Goal: Task Accomplishment & Management: Use online tool/utility

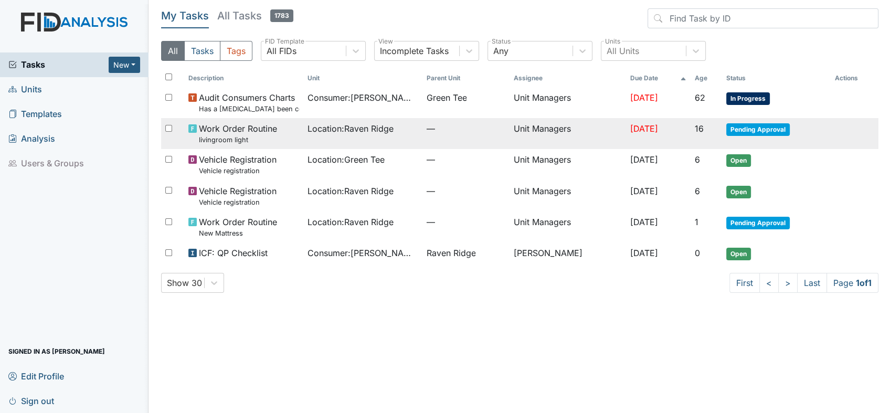
click at [753, 128] on span "Pending Approval" at bounding box center [759, 129] width 64 height 13
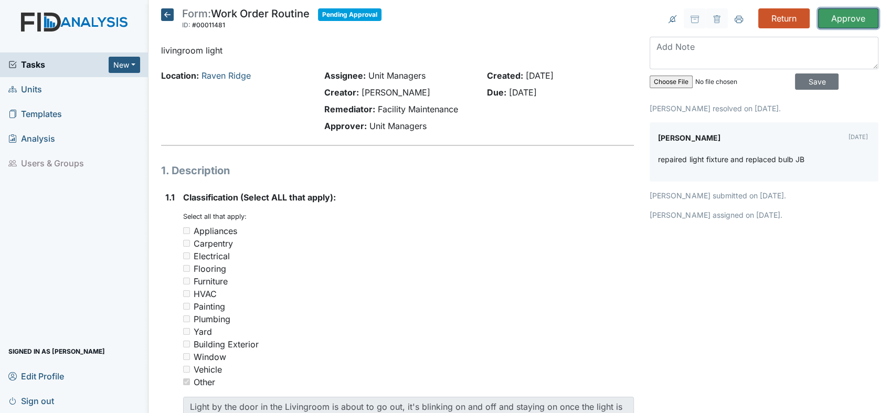
click at [837, 19] on input "Approve" at bounding box center [848, 18] width 60 height 20
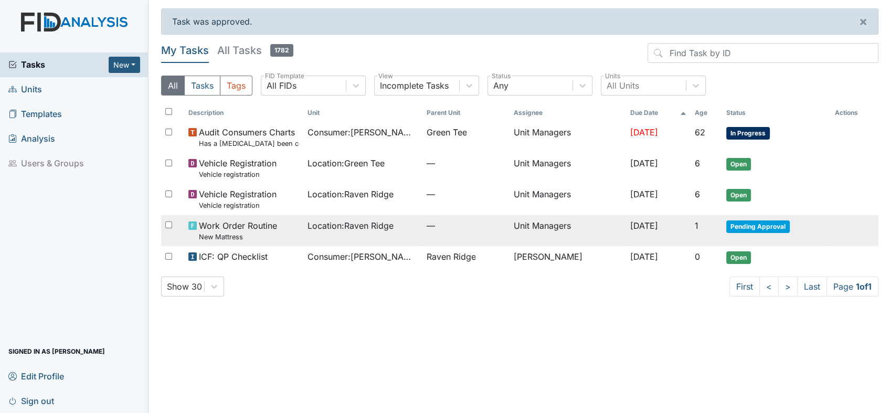
click at [756, 223] on span "Pending Approval" at bounding box center [759, 227] width 64 height 13
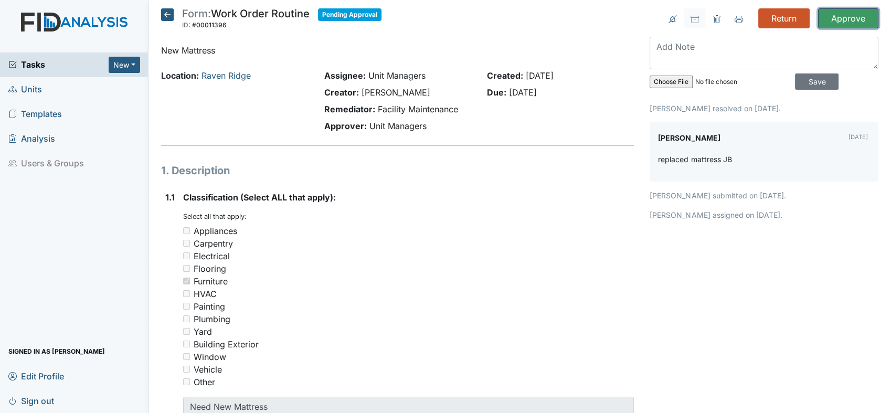
click at [839, 14] on input "Approve" at bounding box center [848, 18] width 60 height 20
